Goal: Transaction & Acquisition: Purchase product/service

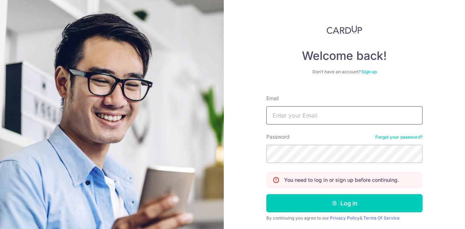
click at [341, 115] on input "Email" at bounding box center [344, 115] width 156 height 18
type input "[PERSON_NAME][EMAIL_ADDRESS][DOMAIN_NAME]"
click at [266, 194] on button "Log in" at bounding box center [344, 203] width 156 height 18
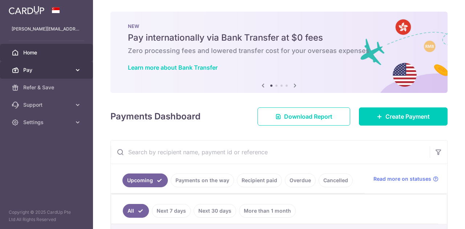
scroll to position [36, 0]
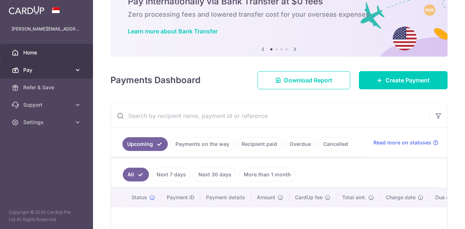
click at [76, 70] on icon at bounding box center [77, 69] width 7 height 7
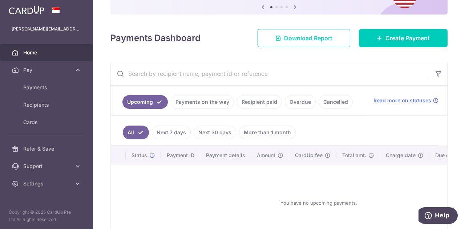
scroll to position [0, 0]
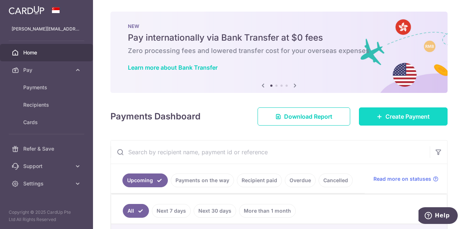
click at [399, 116] on span "Create Payment" at bounding box center [407, 116] width 44 height 9
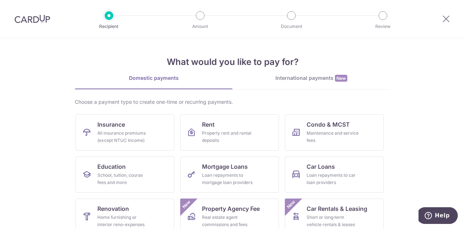
scroll to position [95, 0]
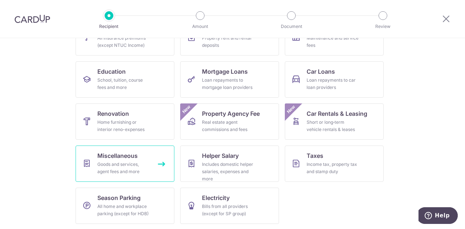
click at [127, 158] on span "Miscellaneous" at bounding box center [117, 155] width 40 height 9
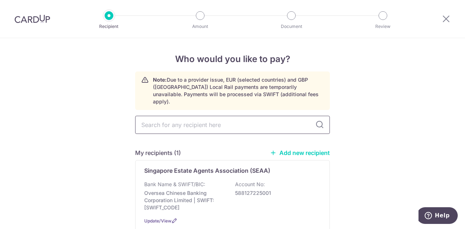
drag, startPoint x: 0, startPoint y: 0, endPoint x: 186, endPoint y: 118, distance: 220.3
click at [186, 118] on input "text" at bounding box center [232, 125] width 195 height 18
type input "Ministry of Defence"
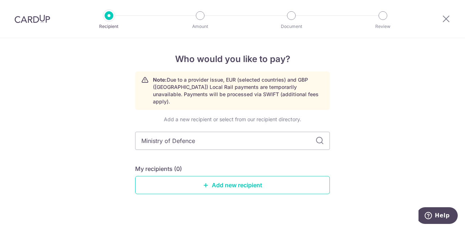
click at [219, 116] on div "Add a new recipient or select from our recipient directory. Ministry of Defence…" at bounding box center [232, 161] width 195 height 90
click at [322, 136] on icon at bounding box center [319, 140] width 9 height 9
click at [250, 176] on link "Add new recipient" at bounding box center [232, 185] width 195 height 18
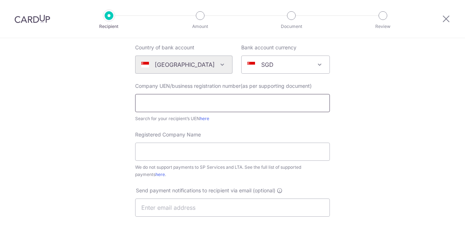
click at [257, 98] on input "text" at bounding box center [232, 103] width 195 height 18
